Goal: Use online tool/utility: Utilize a website feature to perform a specific function

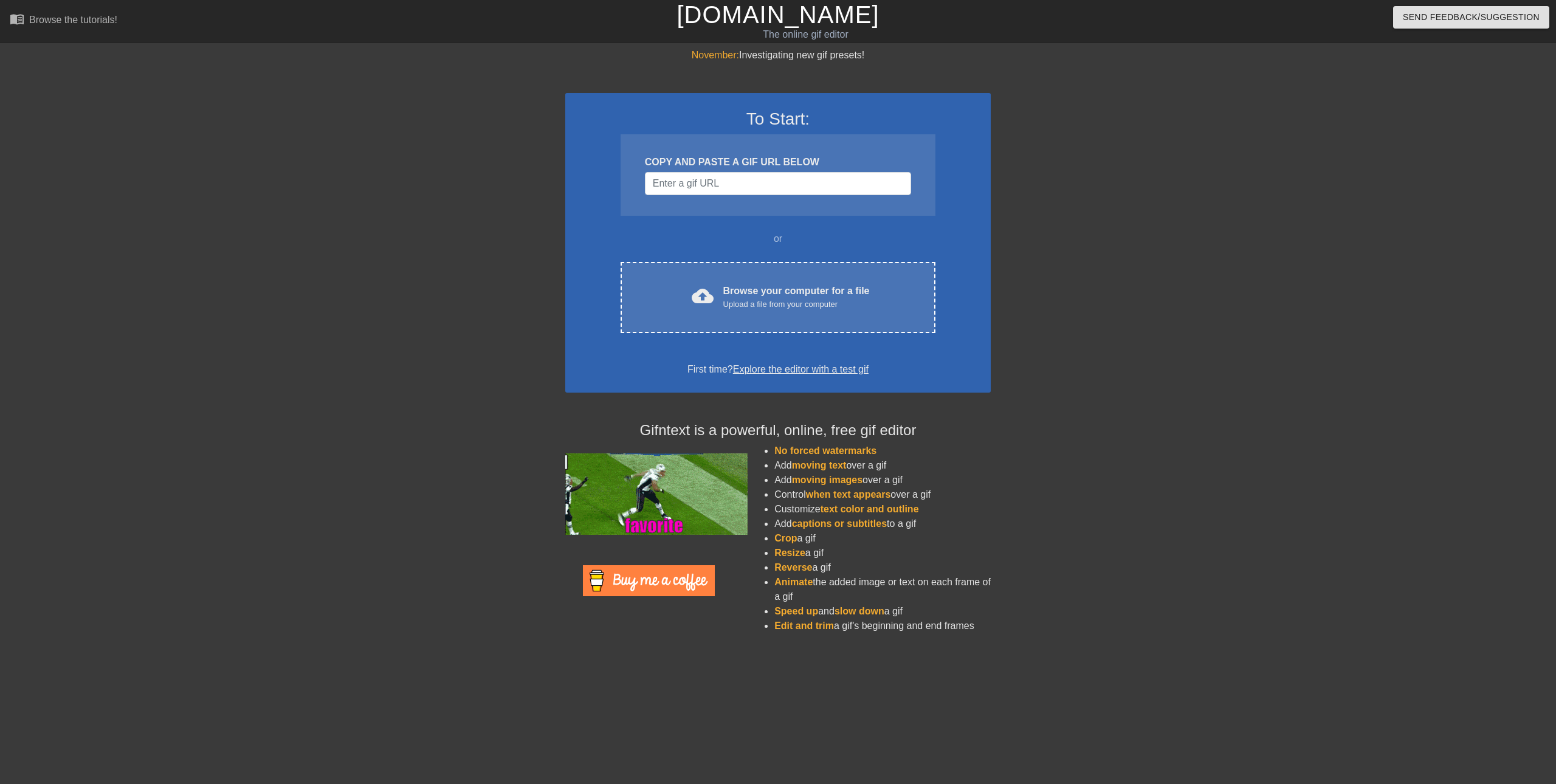
click at [783, 537] on span "Crop" at bounding box center [786, 538] width 22 height 10
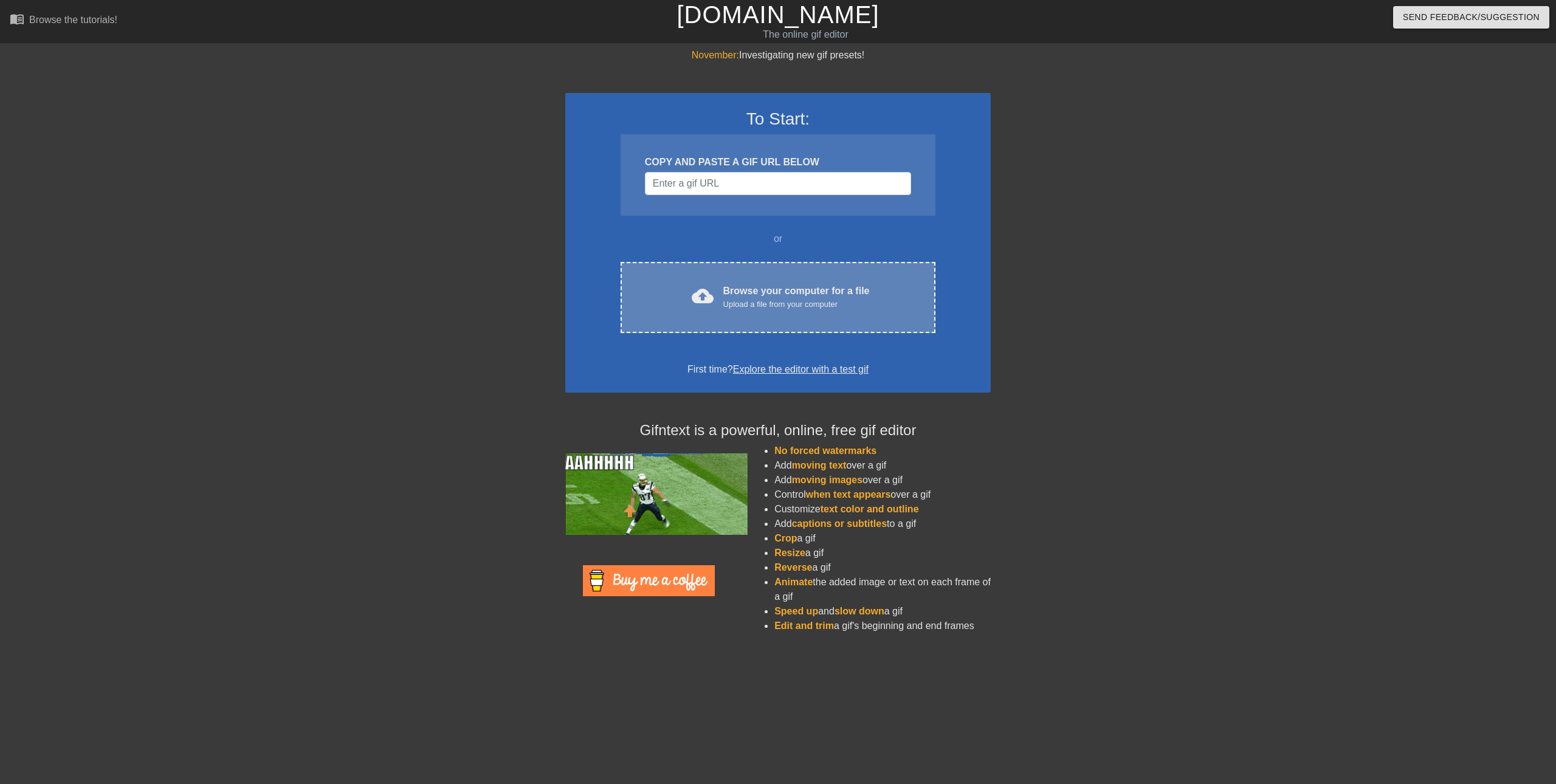
click at [765, 297] on div "Browse your computer for a file Upload a file from your computer" at bounding box center [796, 297] width 147 height 26
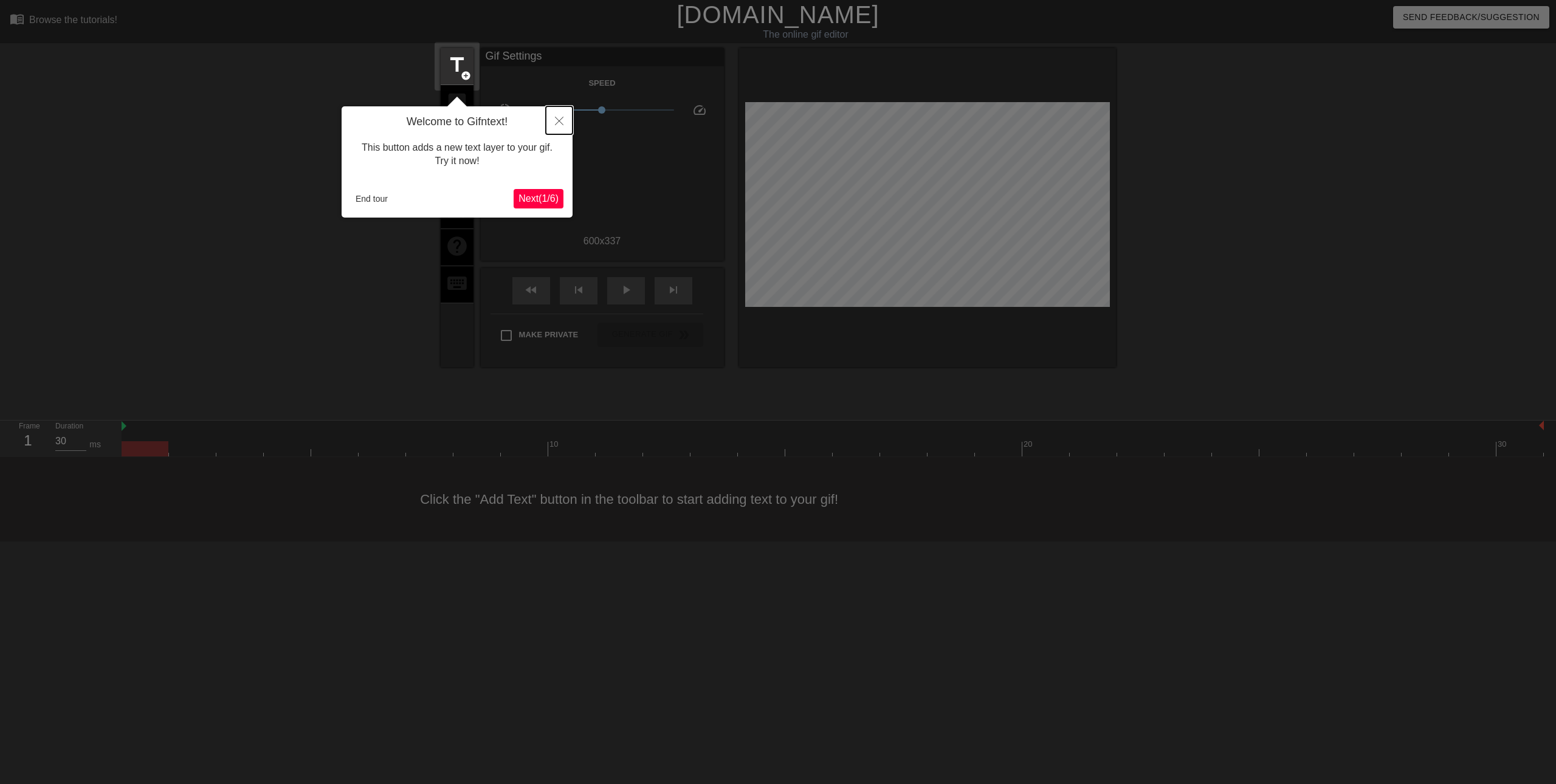
click at [560, 123] on icon "Close" at bounding box center [559, 121] width 9 height 9
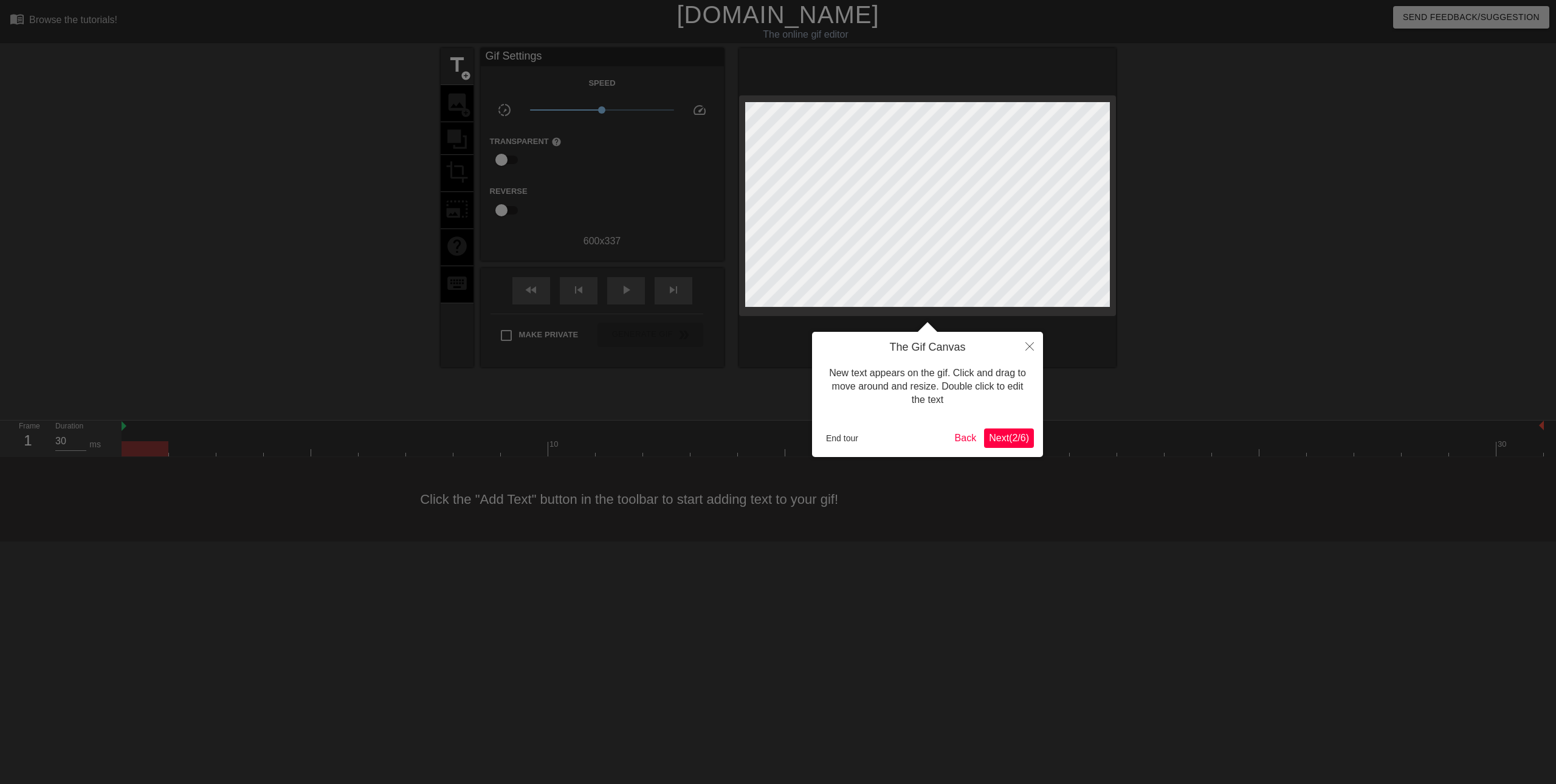
click at [1010, 438] on span "Next ( 2 / 6 )" at bounding box center [1009, 438] width 40 height 10
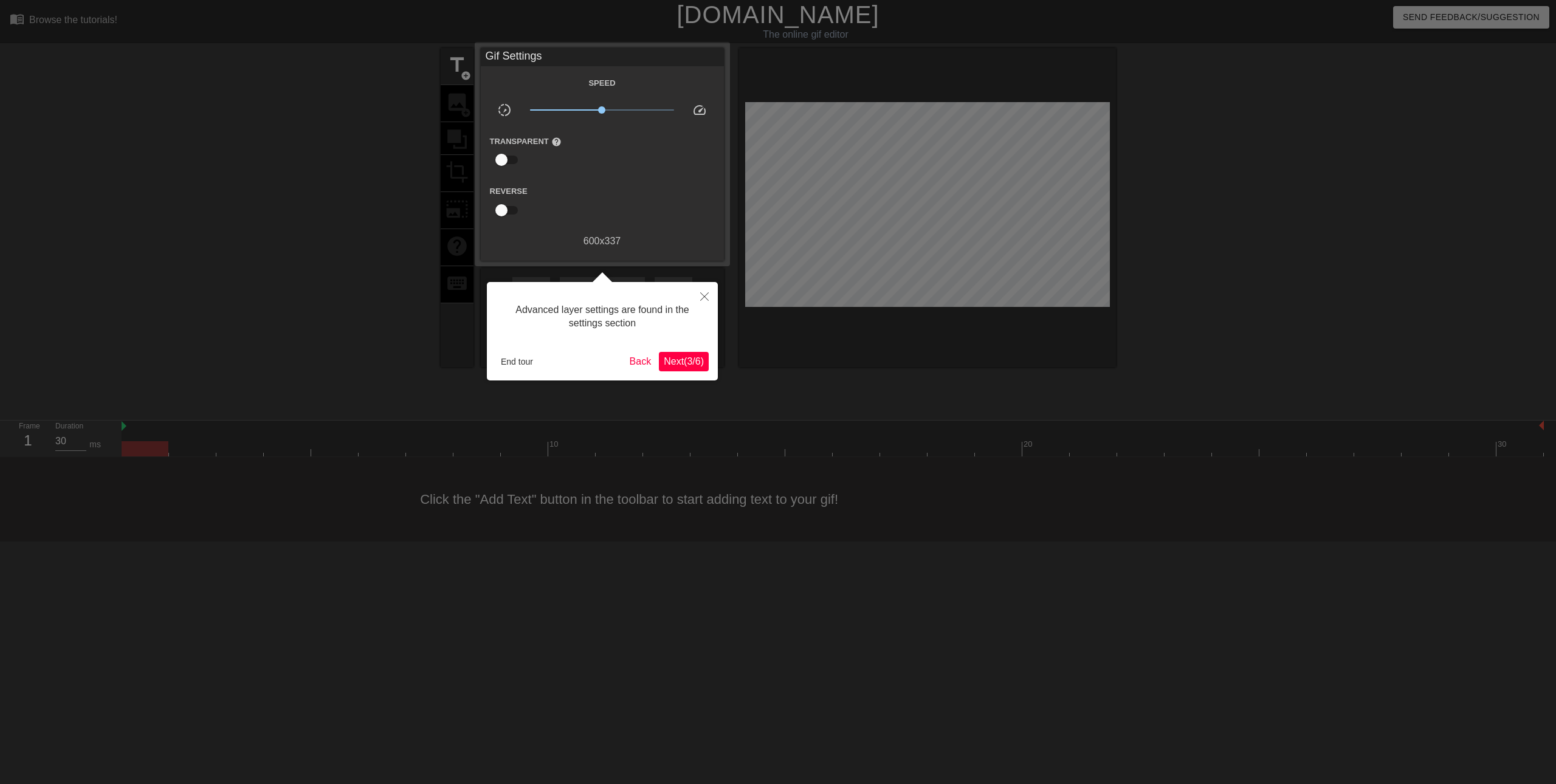
click at [685, 362] on span "Next ( 3 / 6 )" at bounding box center [684, 361] width 40 height 10
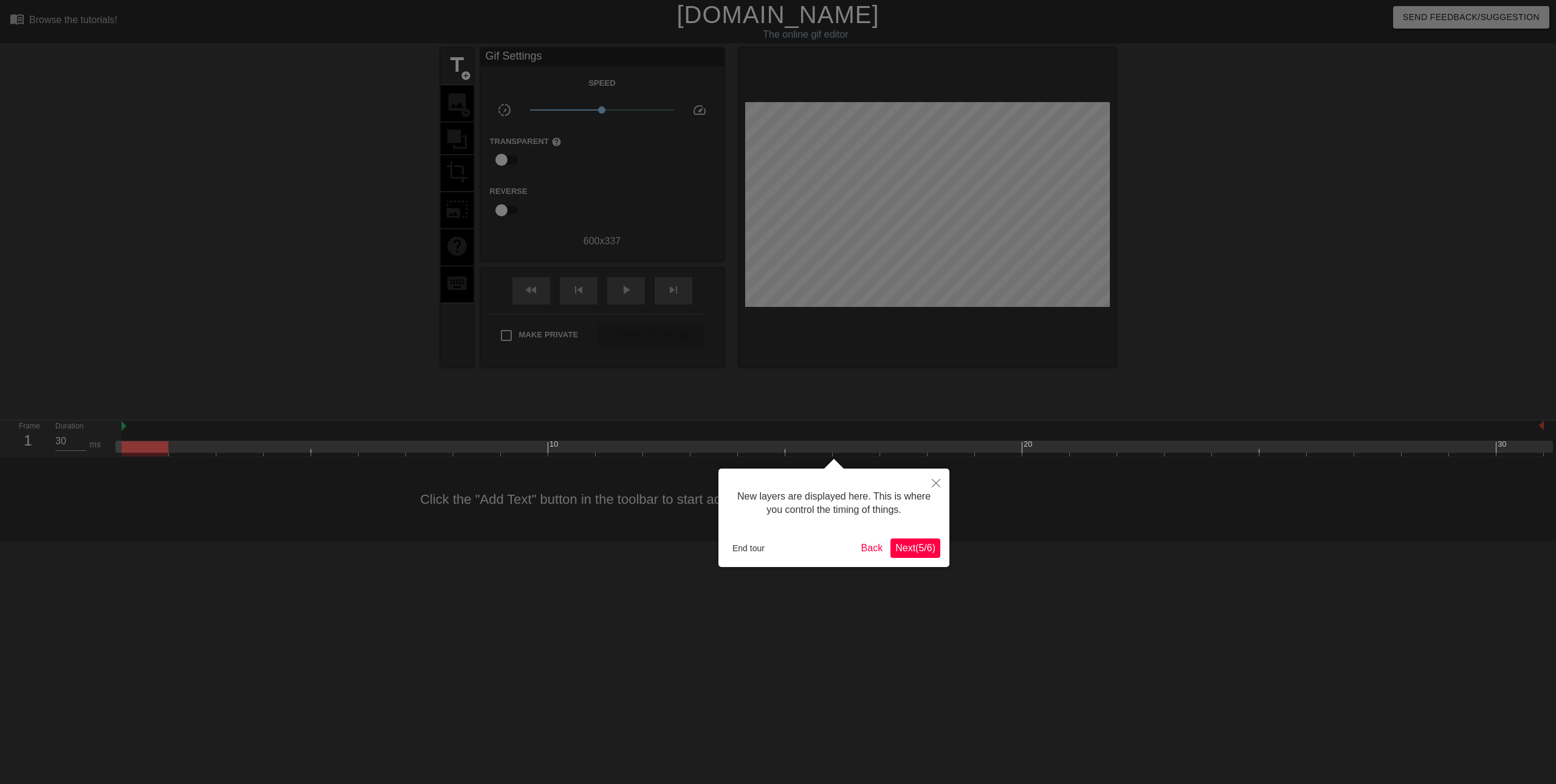
click at [923, 544] on span "Next ( 5 / 6 )" at bounding box center [915, 548] width 40 height 10
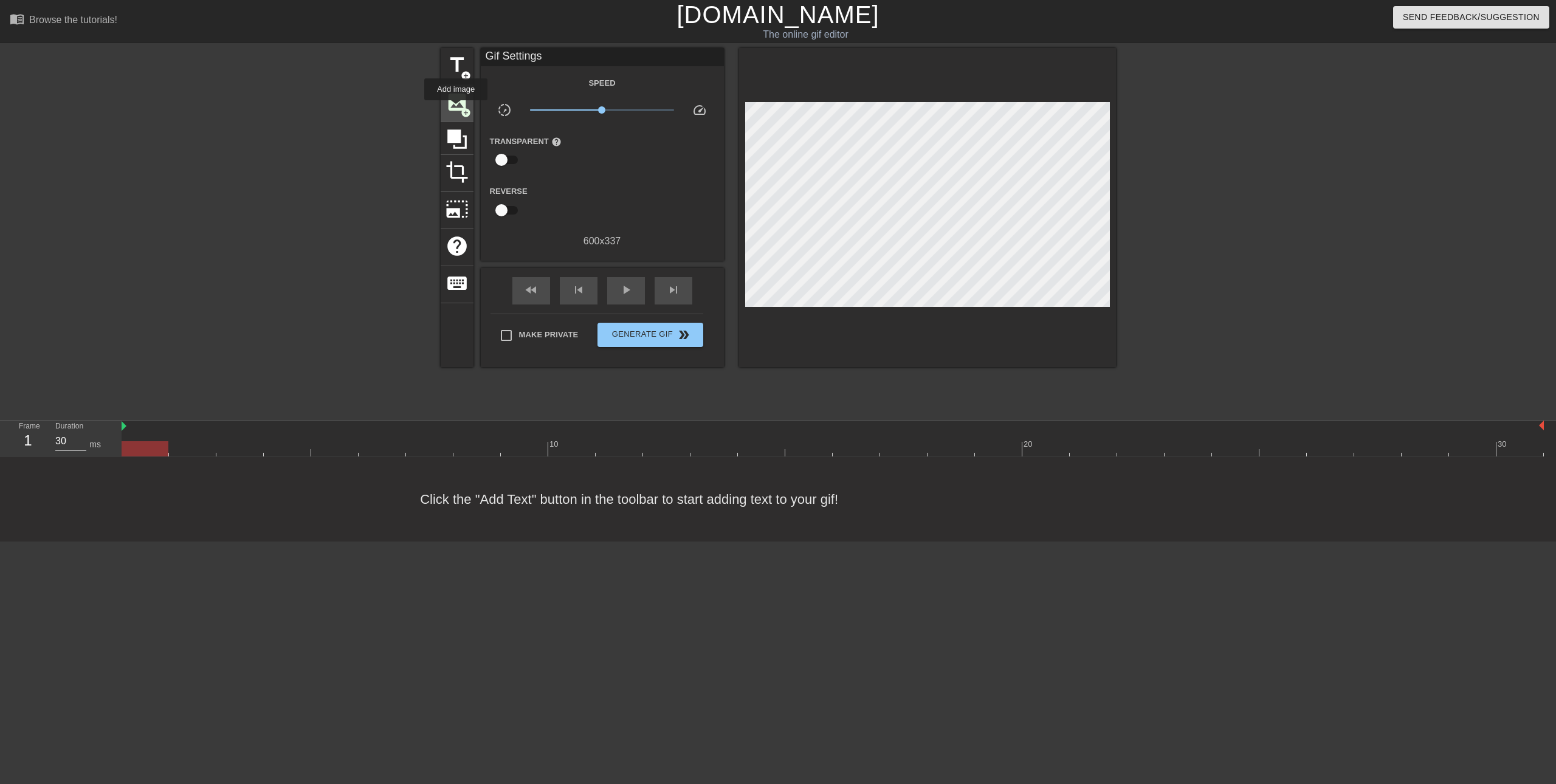
click at [456, 107] on span "image" at bounding box center [457, 102] width 23 height 23
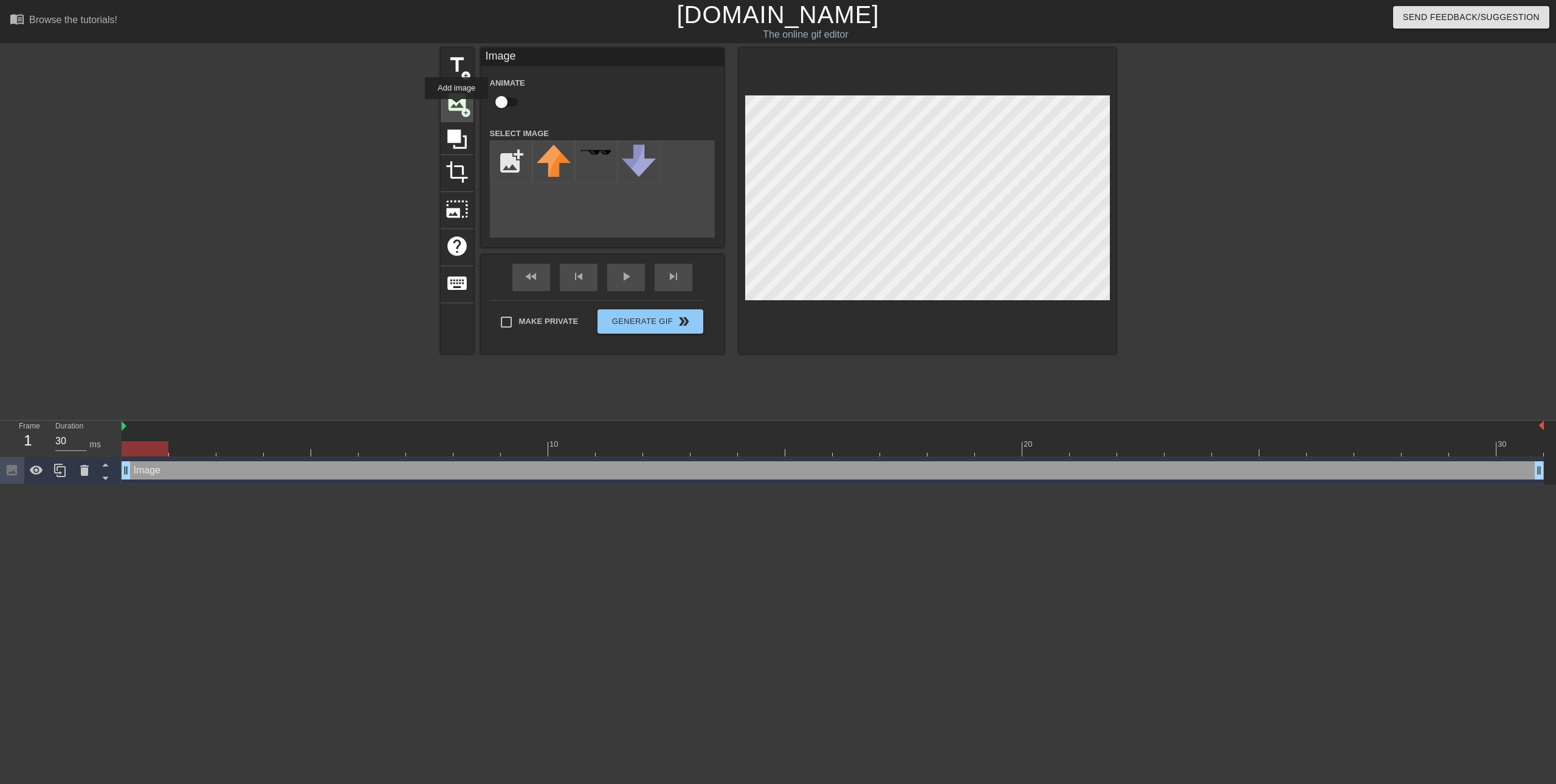
scroll to position [0, 0]
click at [506, 166] on input "file" at bounding box center [511, 162] width 42 height 42
type input "C:\fakepath\EWN-highresback (2).png"
click at [555, 168] on img at bounding box center [554, 161] width 34 height 34
click at [1282, 210] on div at bounding box center [1221, 230] width 182 height 365
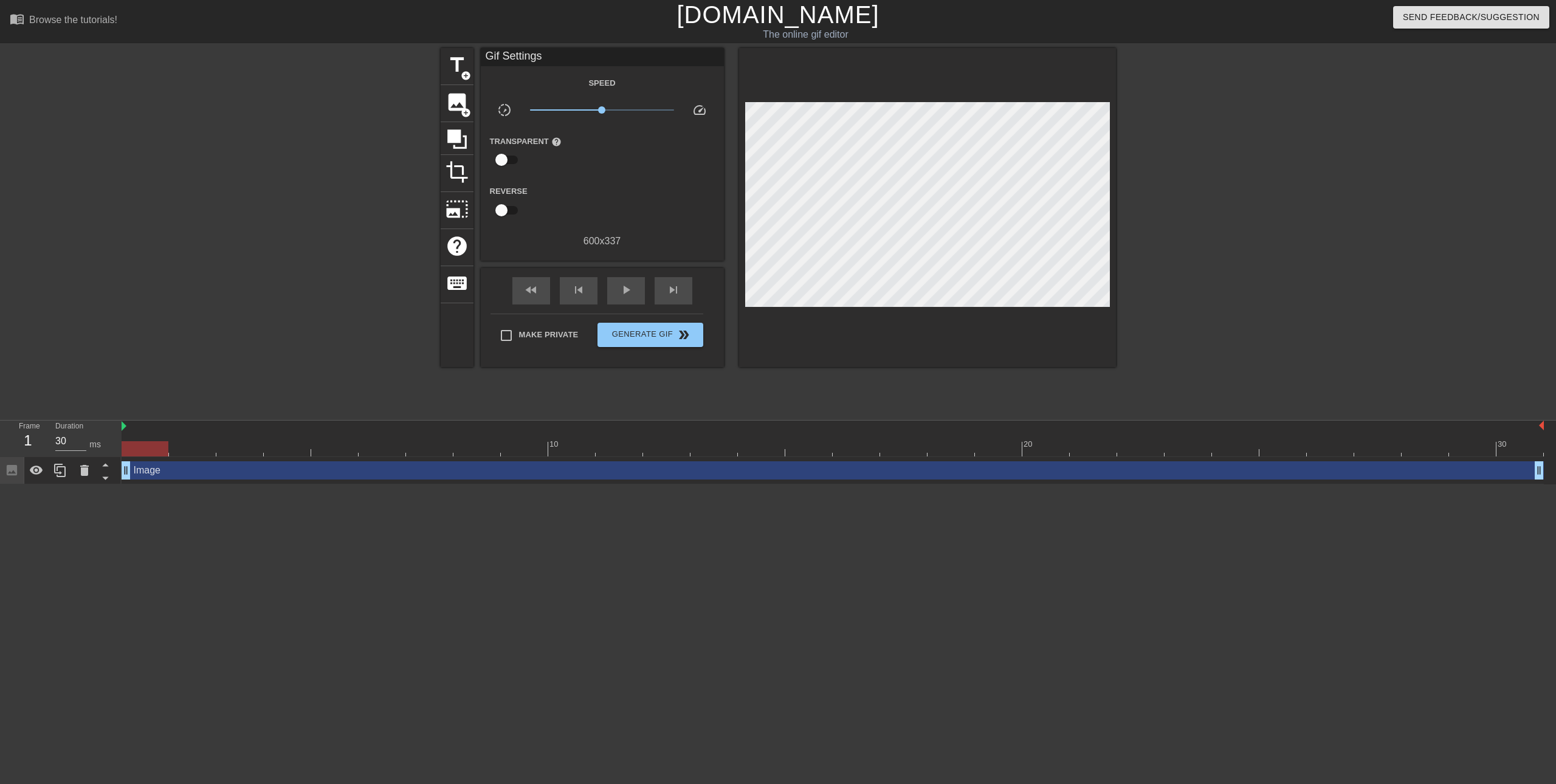
drag, startPoint x: 456, startPoint y: 122, endPoint x: 509, endPoint y: 83, distance: 65.8
click at [389, 112] on div "title add_circle image add_circle crop photo_size_select_large help keyboard Gi…" at bounding box center [778, 230] width 1556 height 365
click at [444, 103] on div "image add_circle" at bounding box center [457, 103] width 33 height 37
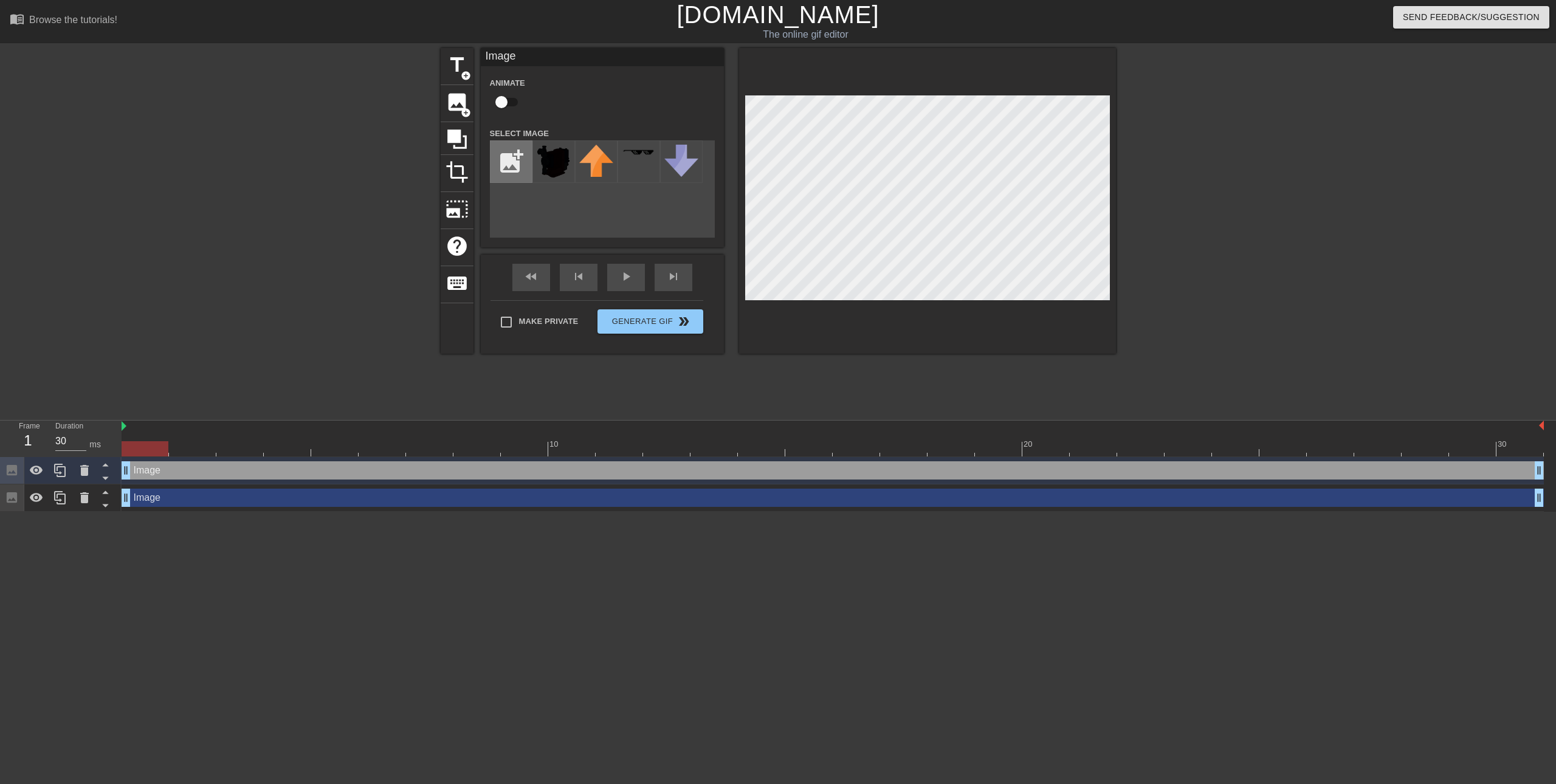
click at [515, 152] on input "file" at bounding box center [511, 162] width 42 height 42
type input "C:\fakepath\questions.png"
click at [554, 172] on img at bounding box center [554, 168] width 34 height 46
click at [1237, 200] on div at bounding box center [1221, 230] width 182 height 365
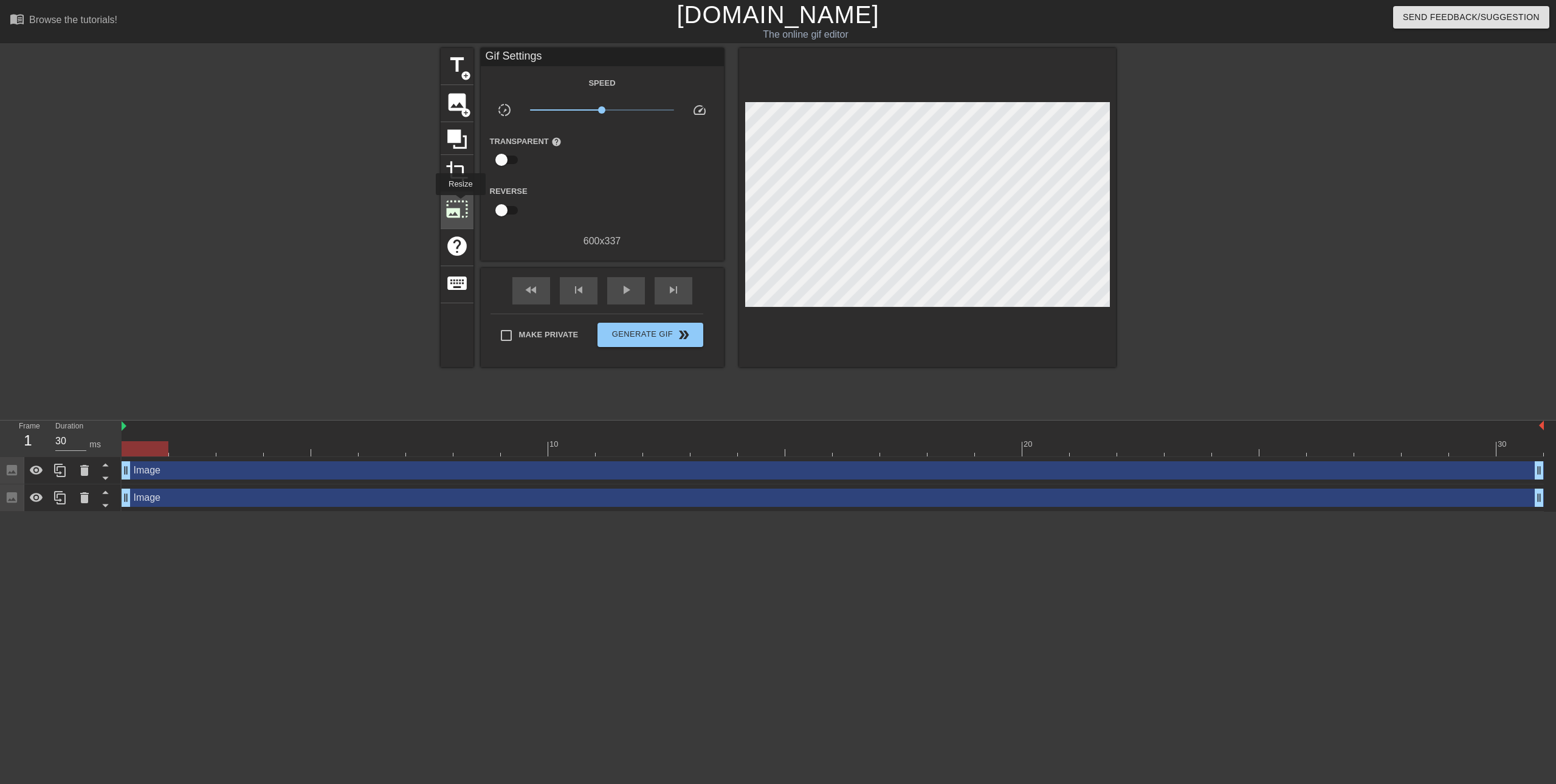
click at [459, 204] on span "photo_size_select_large" at bounding box center [457, 208] width 23 height 23
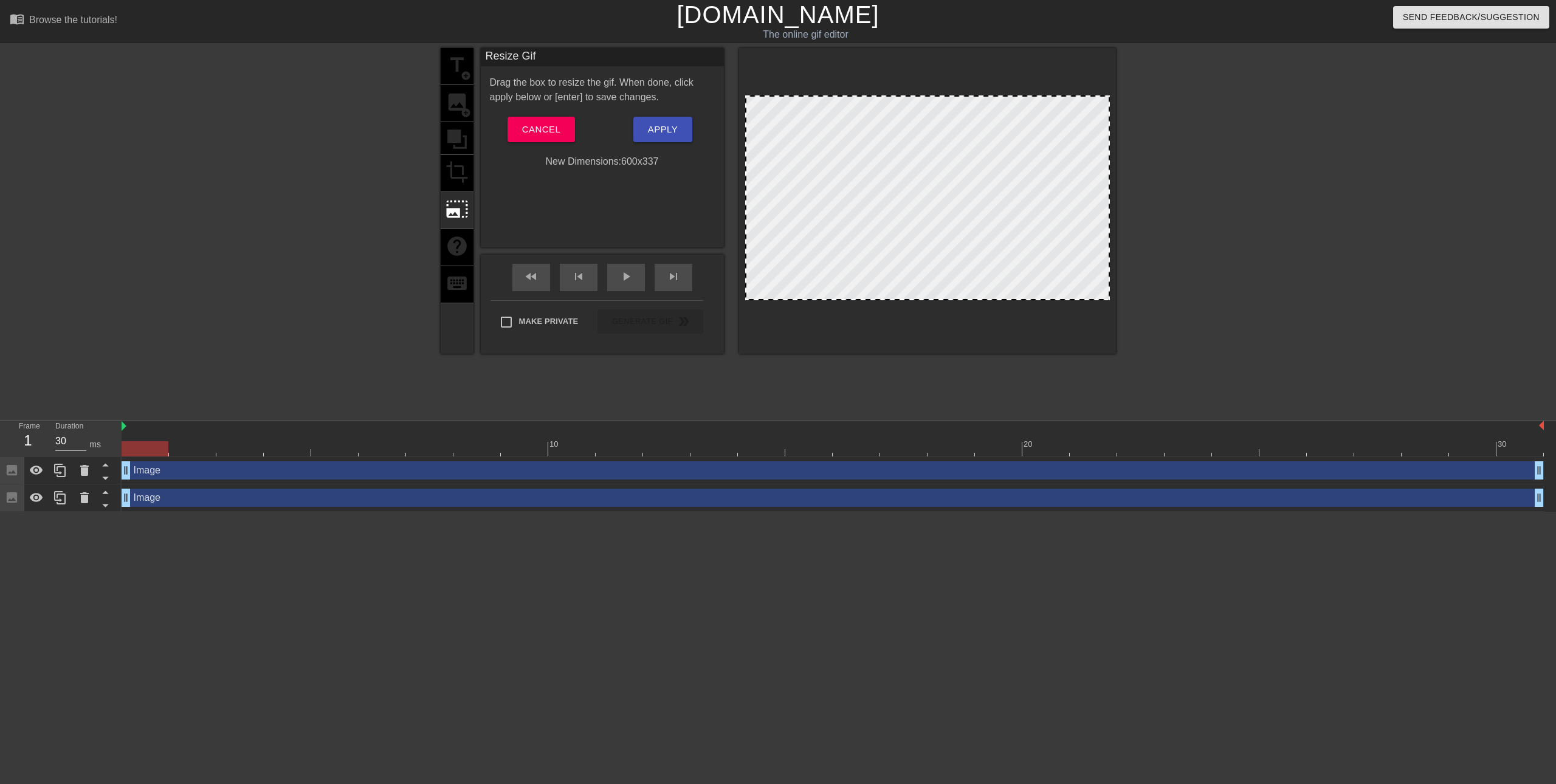
drag, startPoint x: 1109, startPoint y: 273, endPoint x: 1136, endPoint y: 301, distance: 38.9
click at [1136, 301] on div "title add_circle image add_circle crop photo_size_select_large help keyboard Re…" at bounding box center [778, 230] width 1556 height 365
click at [549, 123] on span "Cancel" at bounding box center [541, 130] width 38 height 16
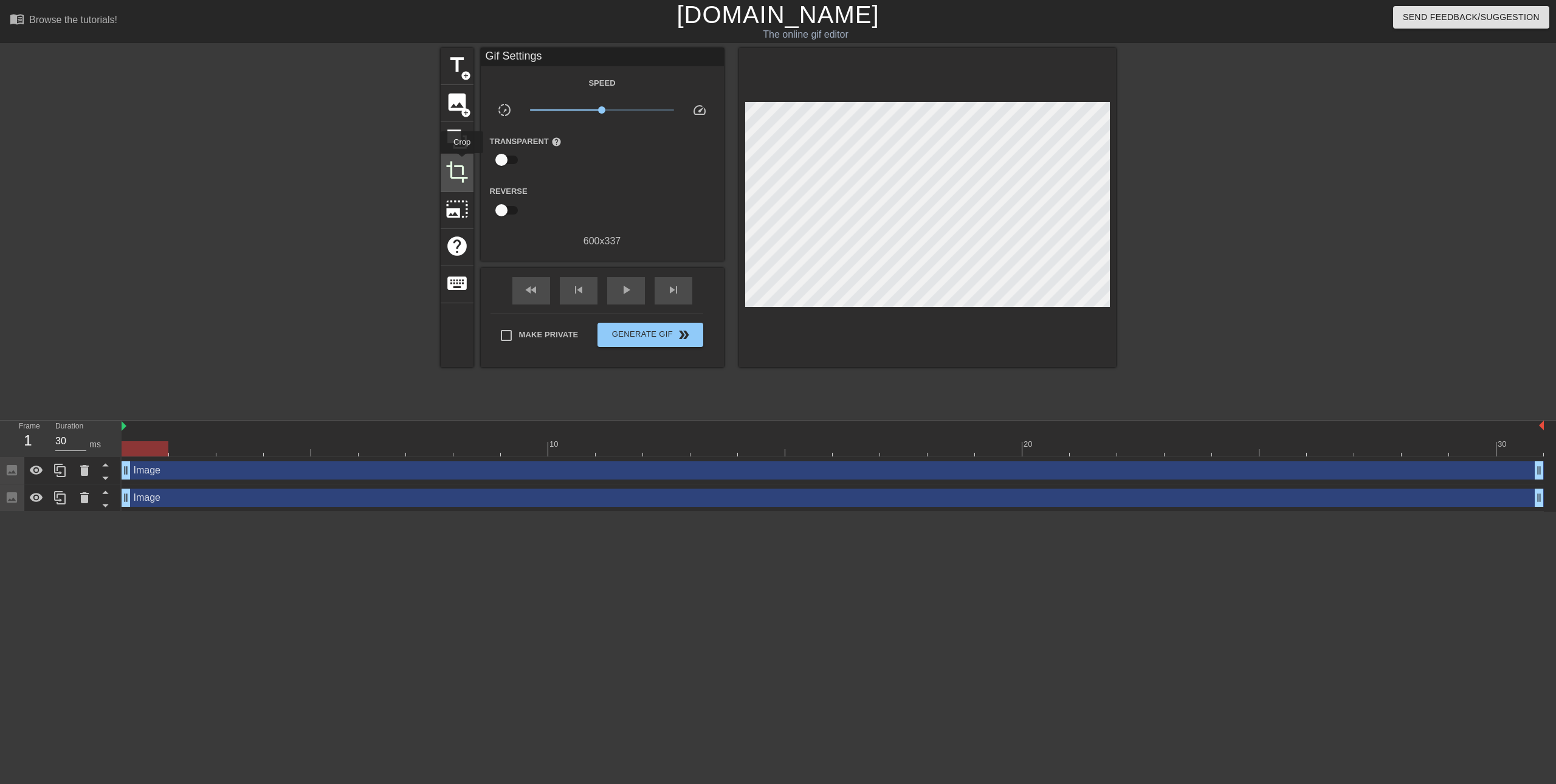
click at [462, 162] on span "crop" at bounding box center [457, 172] width 23 height 23
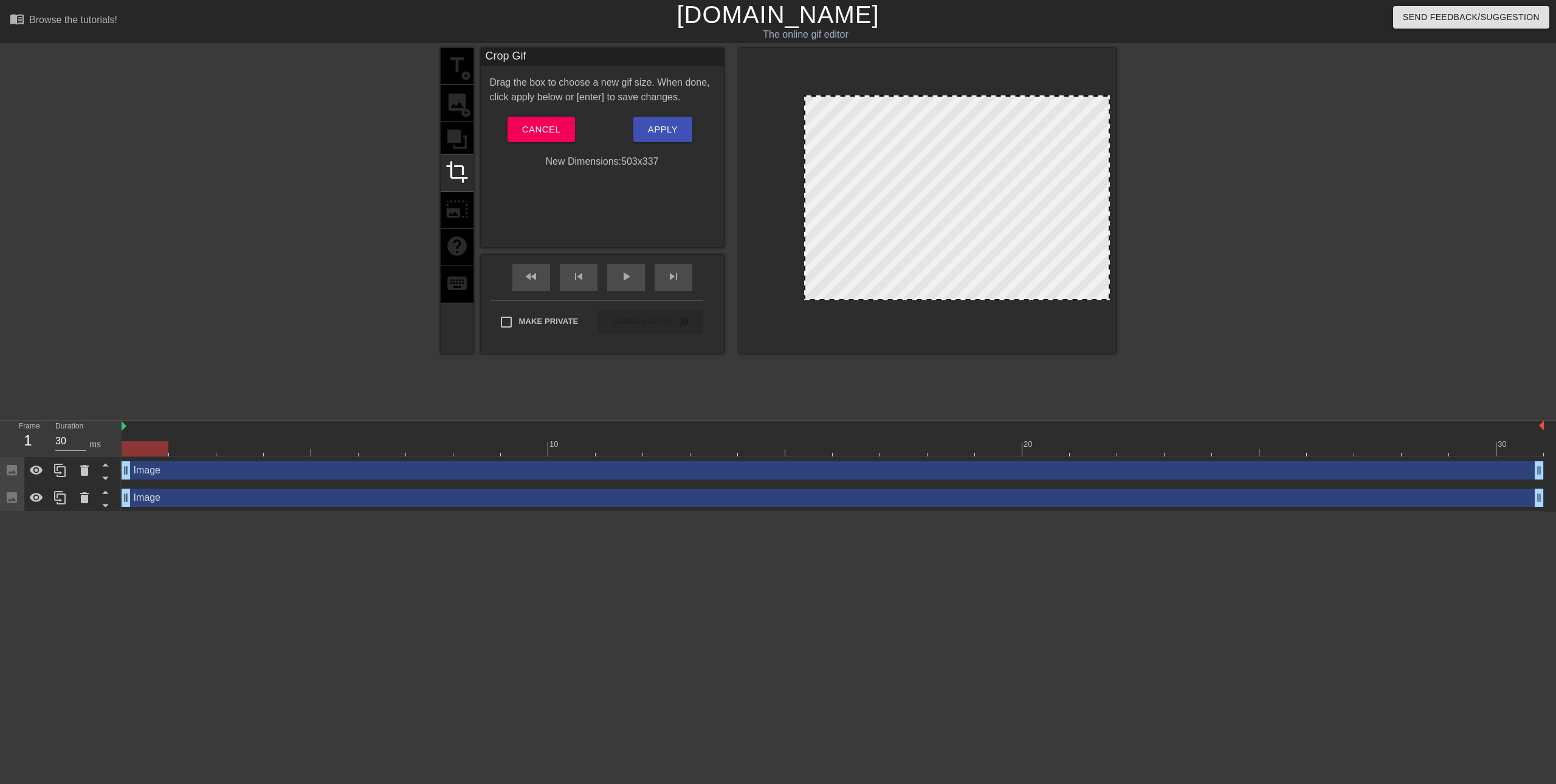
drag, startPoint x: 748, startPoint y: 205, endPoint x: 807, endPoint y: 246, distance: 71.8
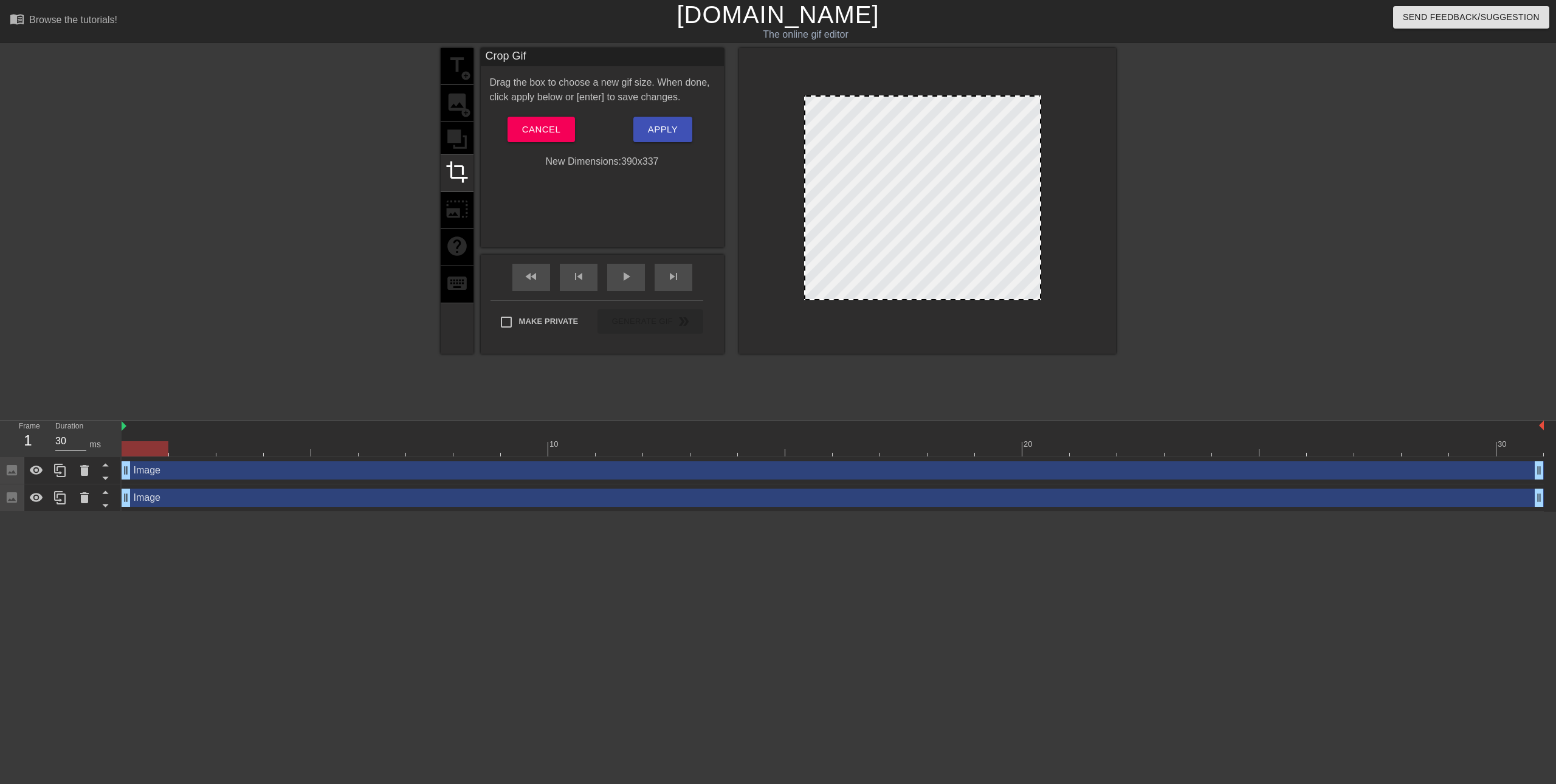
drag, startPoint x: 1109, startPoint y: 265, endPoint x: 1041, endPoint y: 305, distance: 78.9
click at [1041, 305] on div at bounding box center [928, 200] width 377 height 305
drag, startPoint x: 804, startPoint y: 245, endPoint x: 826, endPoint y: 270, distance: 33.3
click at [826, 270] on div at bounding box center [827, 198] width 6 height 203
drag, startPoint x: 1042, startPoint y: 239, endPoint x: 1032, endPoint y: 248, distance: 13.5
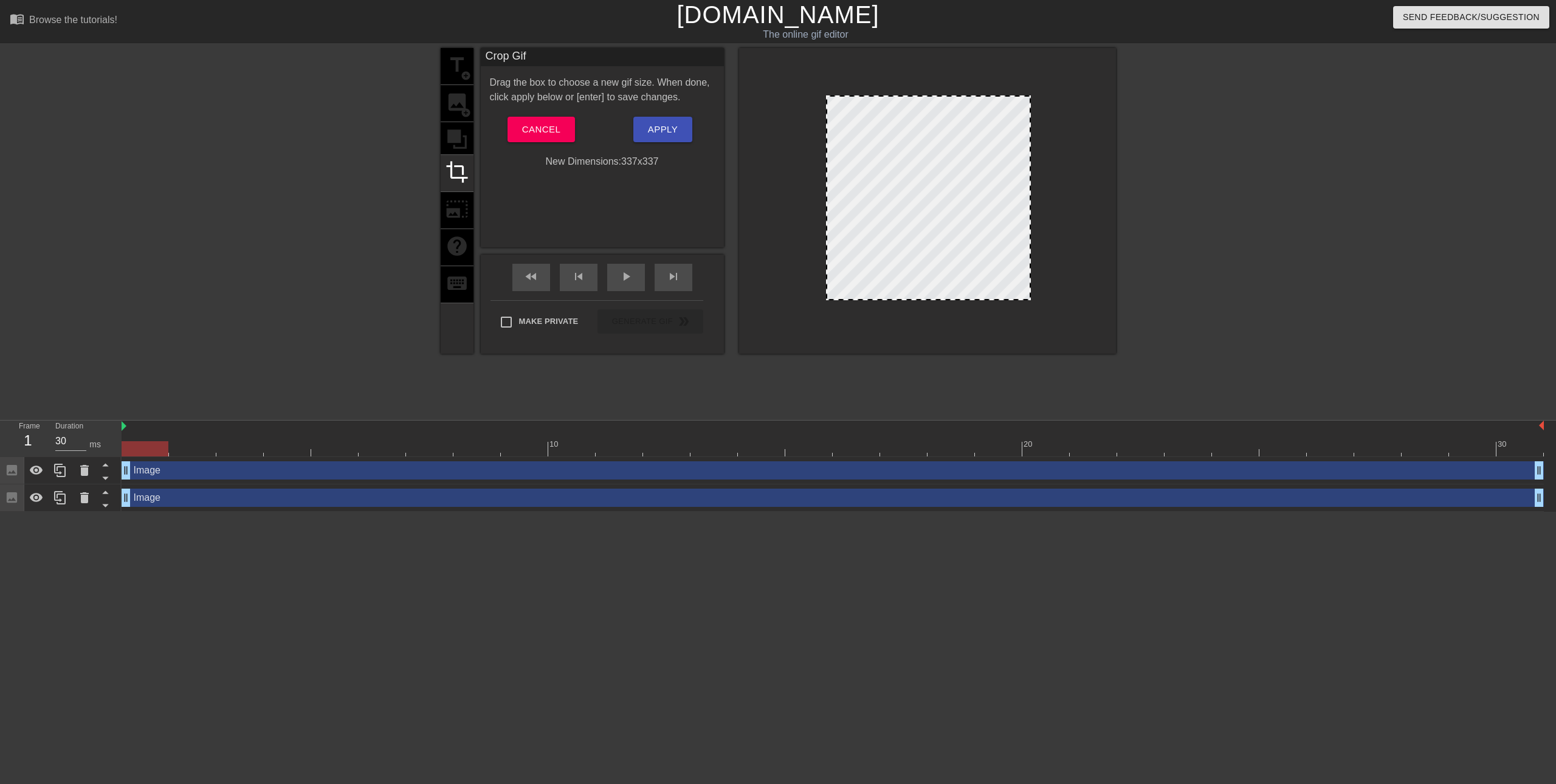
click at [1032, 248] on div at bounding box center [1030, 198] width 6 height 203
click at [667, 130] on span "Apply" at bounding box center [662, 130] width 30 height 16
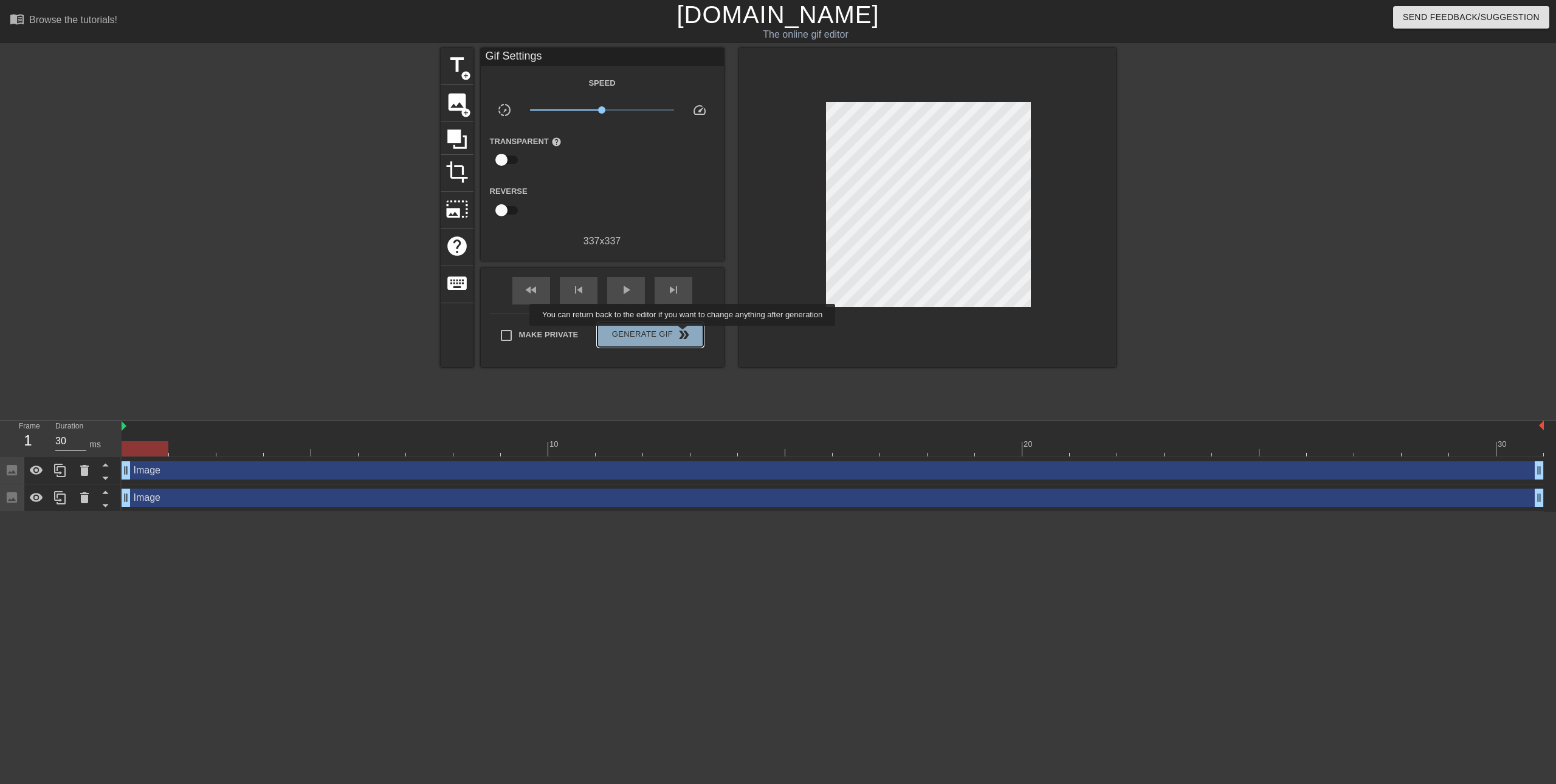
click at [684, 334] on span "double_arrow" at bounding box center [684, 335] width 14 height 14
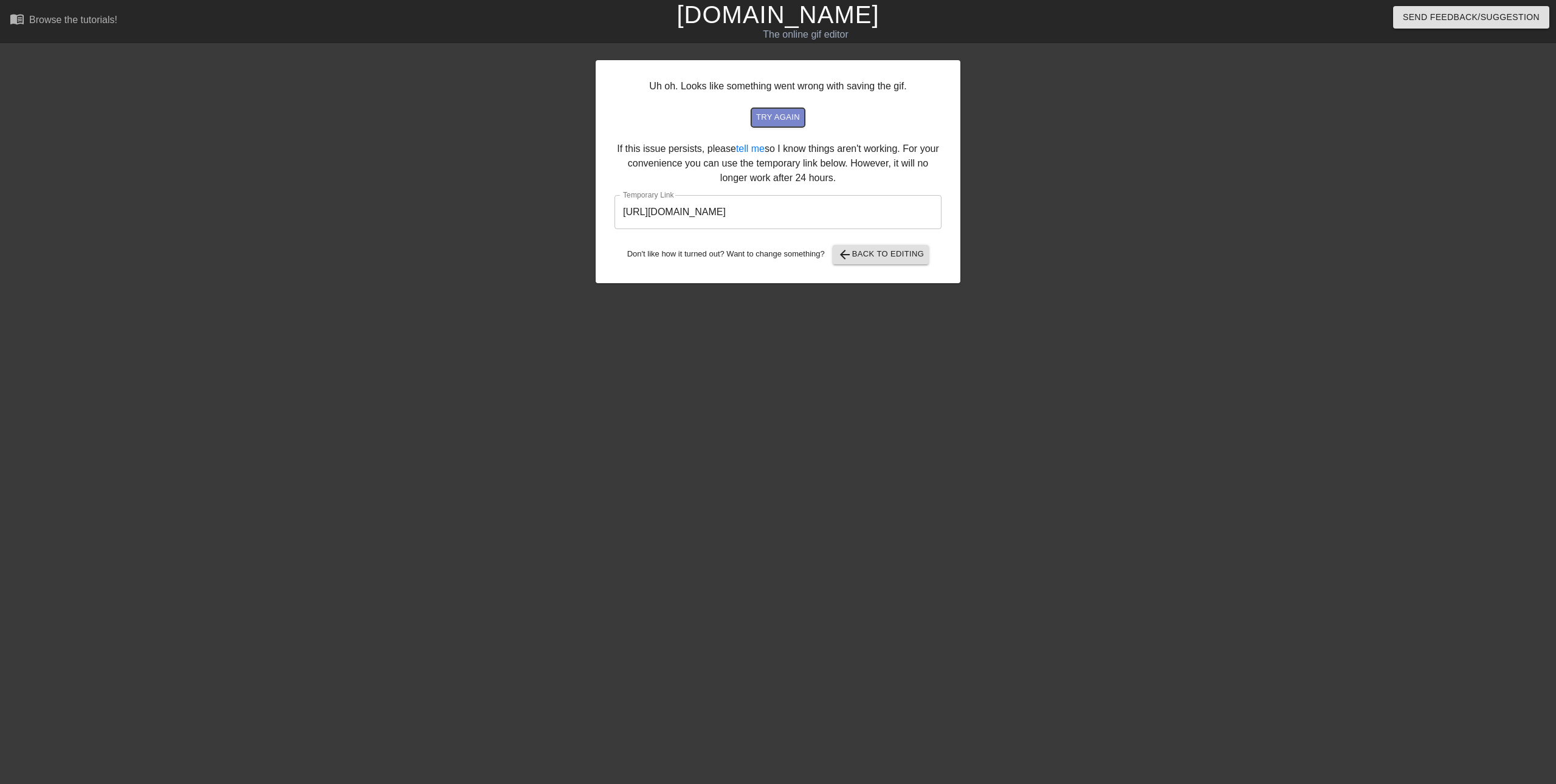
click at [789, 122] on span "try again" at bounding box center [778, 117] width 44 height 14
click at [786, 117] on span "try again" at bounding box center [778, 117] width 44 height 14
click at [843, 255] on span "arrow_back" at bounding box center [845, 255] width 14 height 14
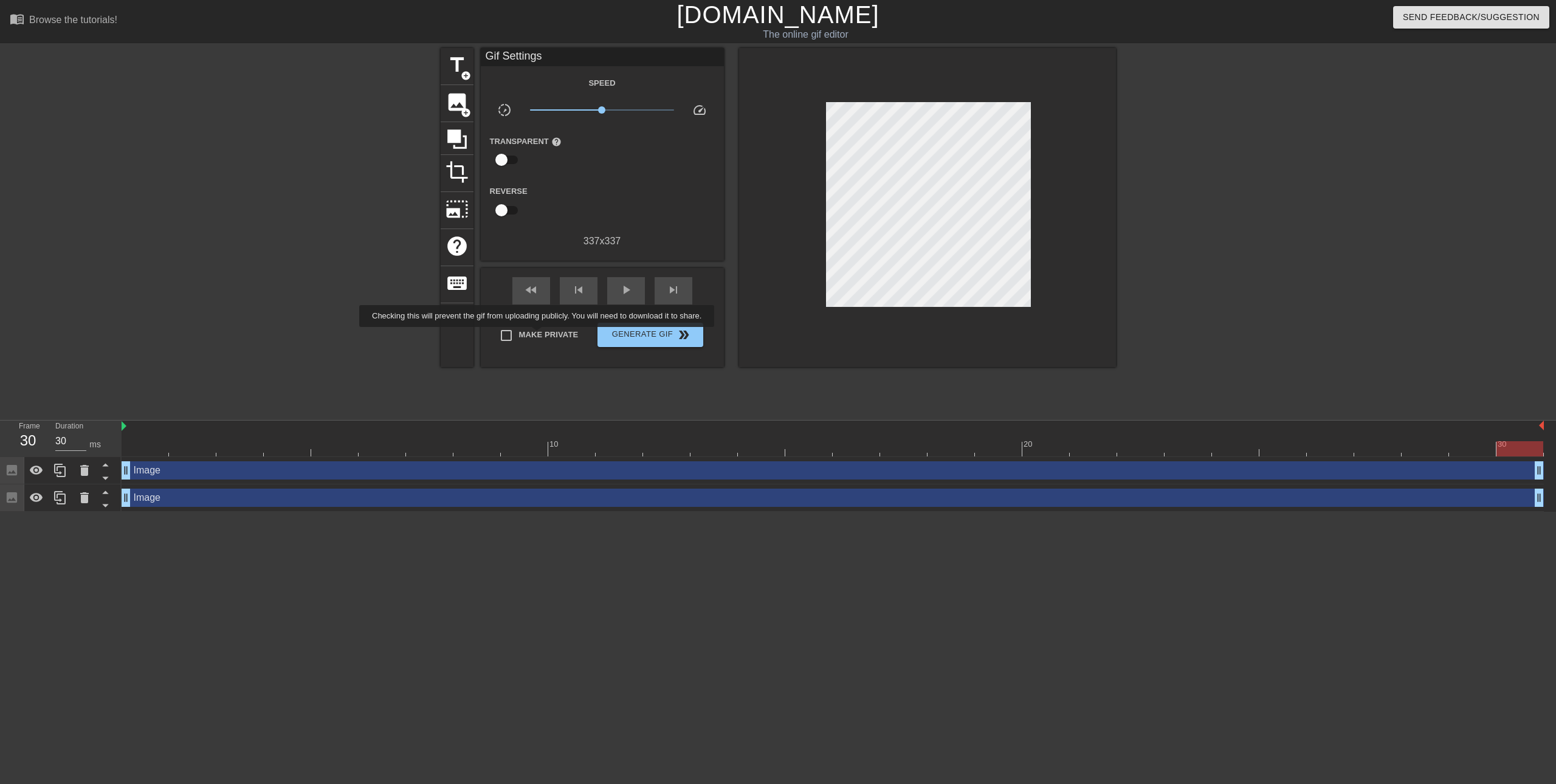
click at [540, 335] on span "Make Private" at bounding box center [549, 334] width 59 height 12
click at [519, 335] on input "Make Private" at bounding box center [507, 336] width 26 height 26
checkbox input "true"
click at [654, 342] on button "Generate Gif double_arrow" at bounding box center [649, 335] width 105 height 24
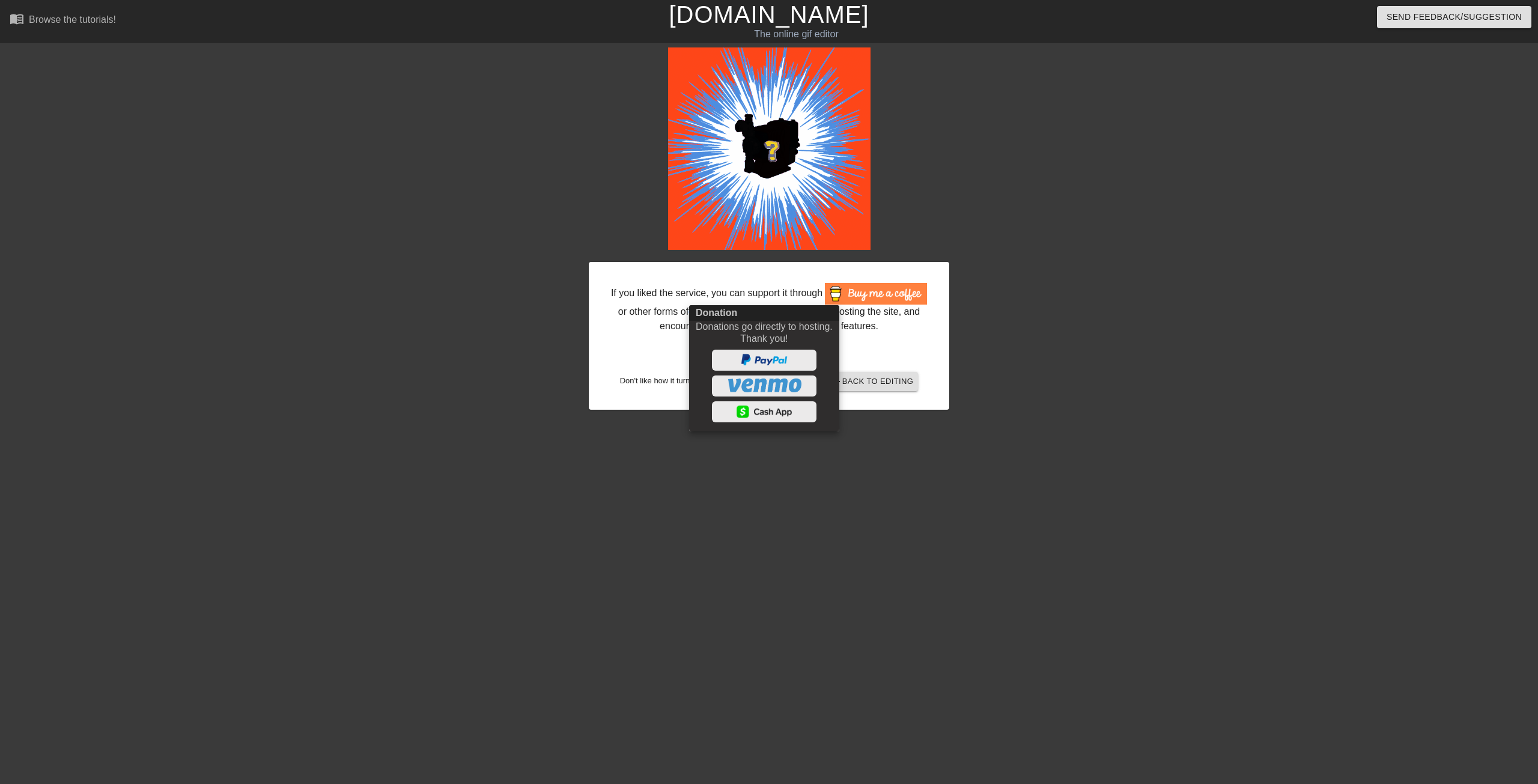
click at [1005, 489] on div at bounding box center [769, 392] width 1538 height 784
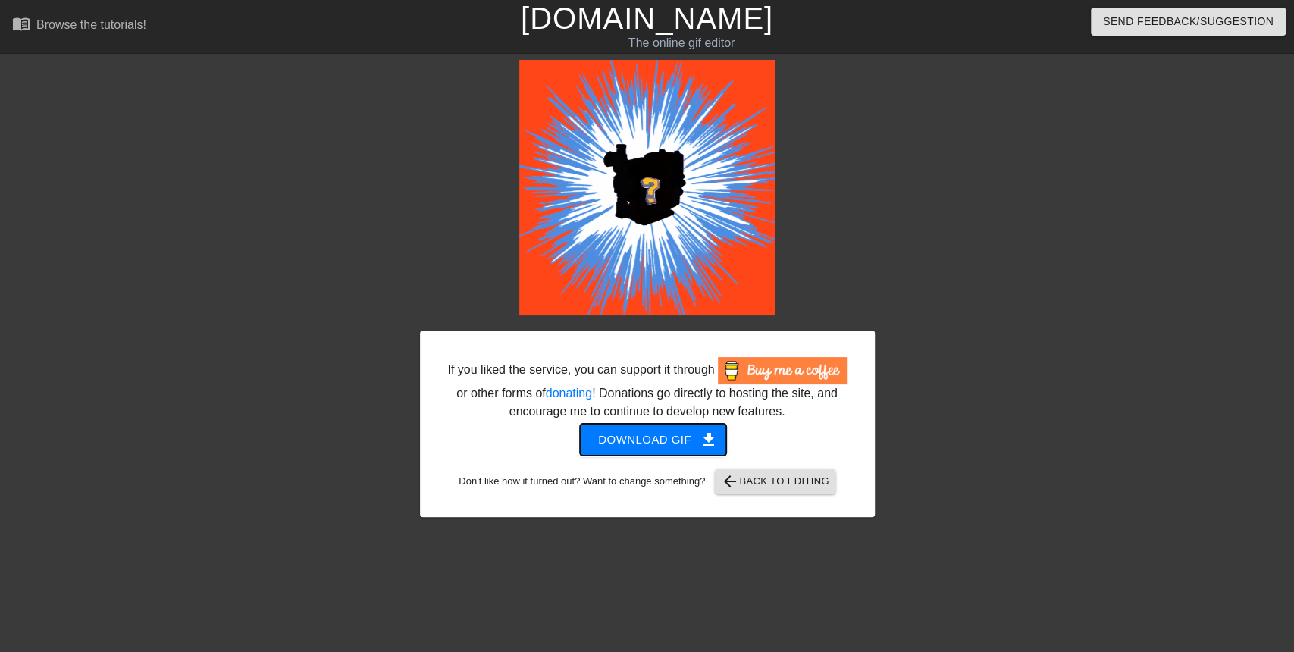
click at [660, 439] on span "Download gif get_app" at bounding box center [653, 440] width 110 height 20
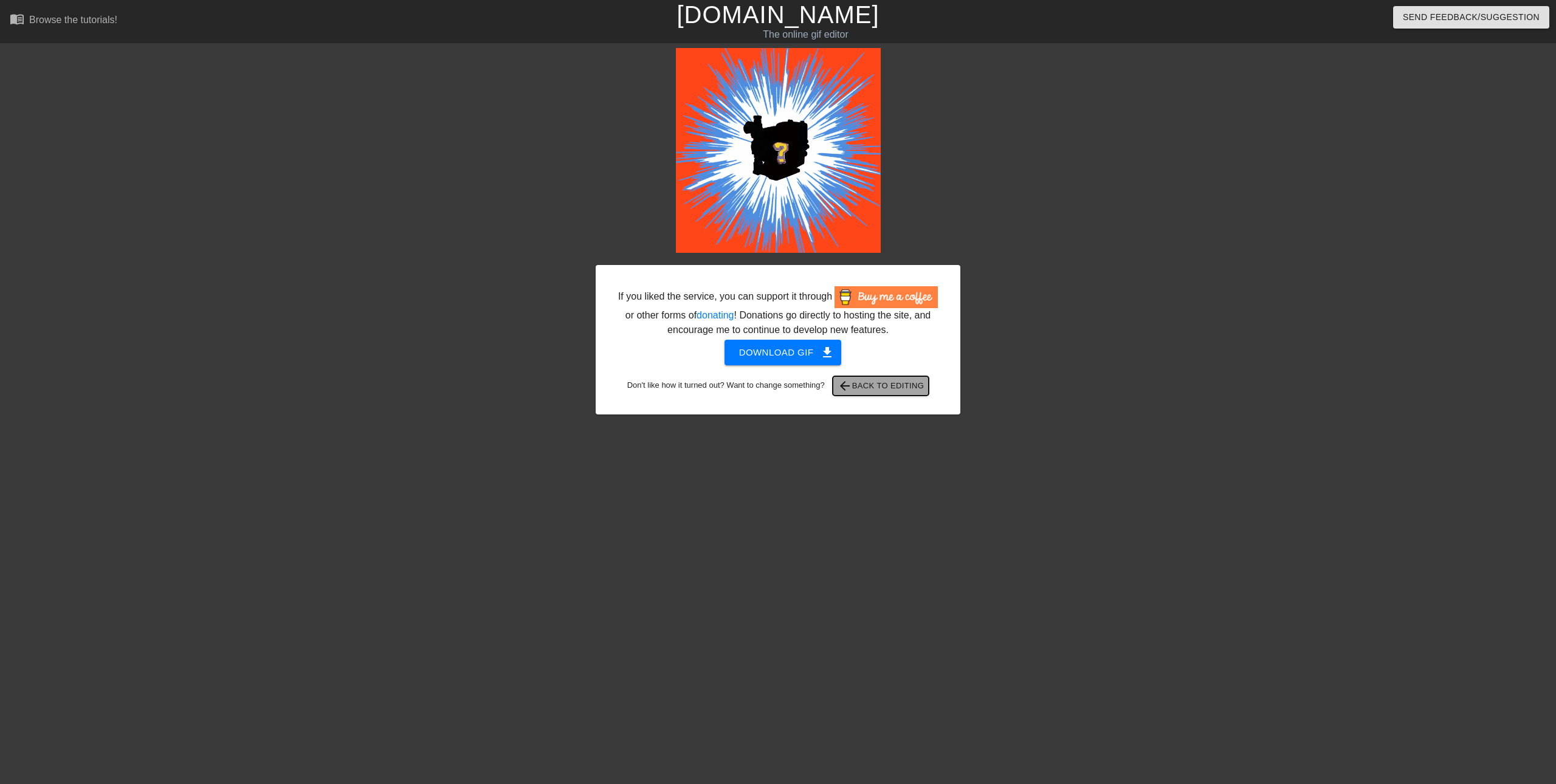
click at [909, 389] on span "arrow_back Back to Editing" at bounding box center [881, 386] width 87 height 14
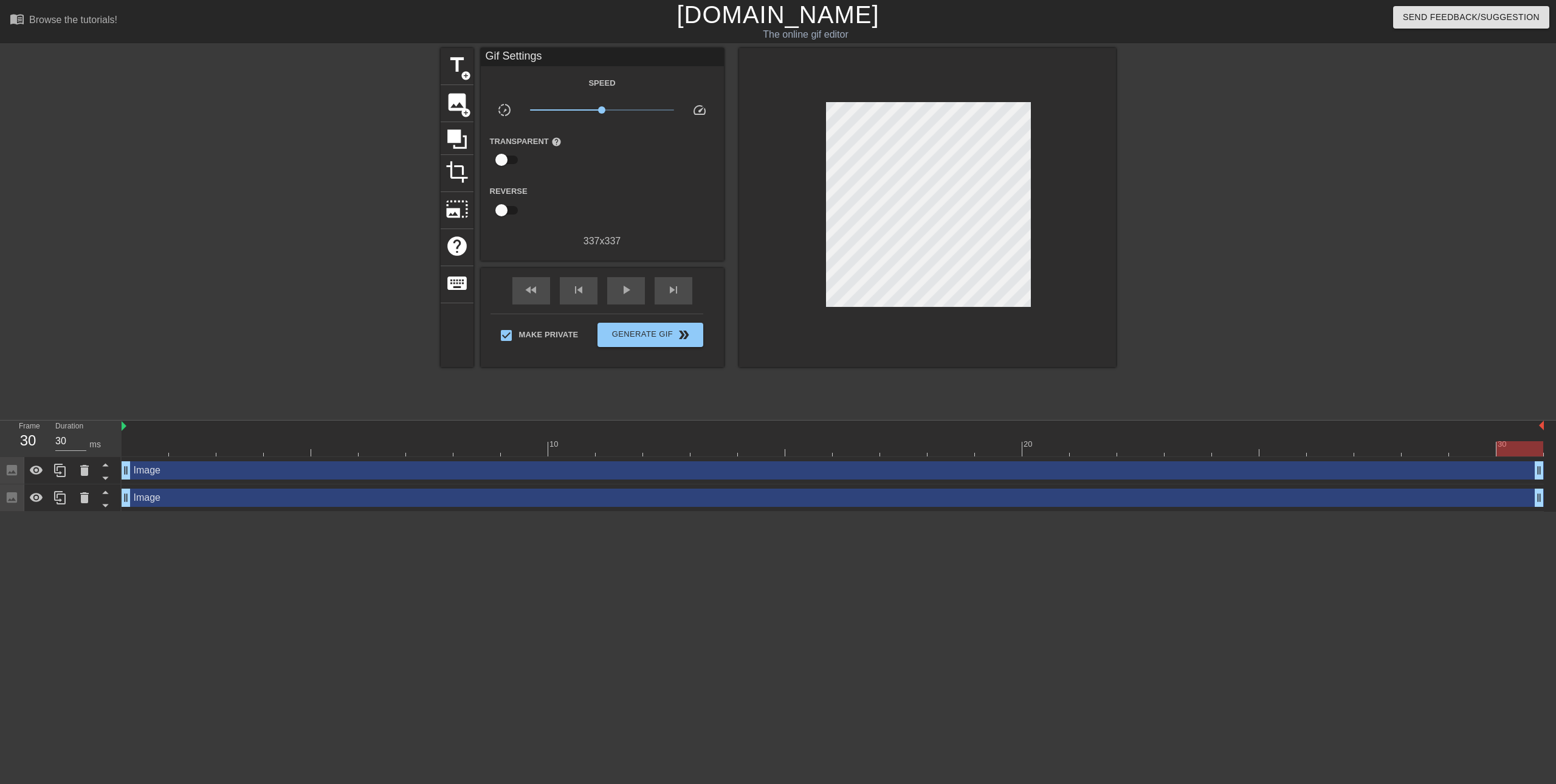
click at [1220, 129] on div at bounding box center [1221, 230] width 182 height 365
